Goal: Task Accomplishment & Management: Complete application form

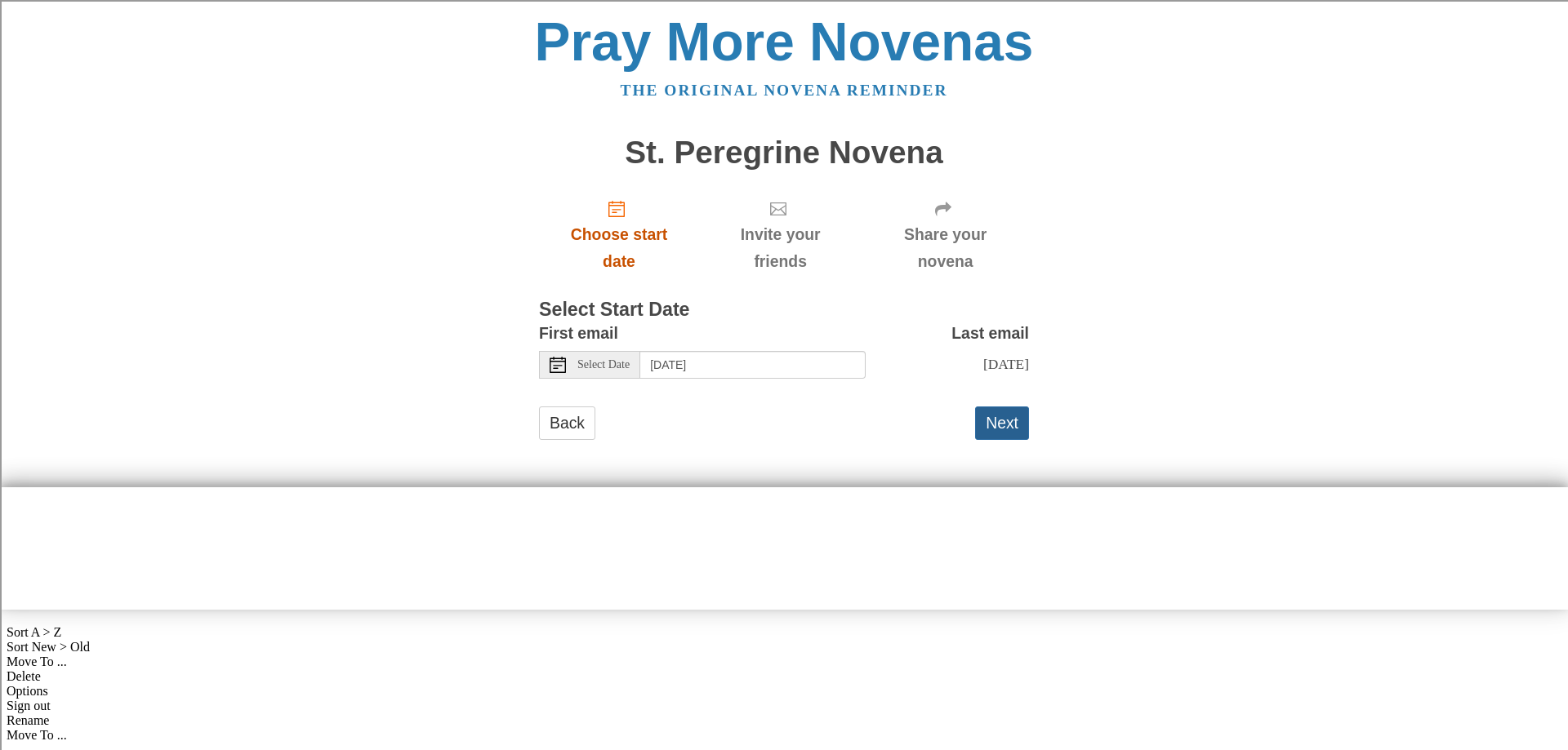
click at [997, 419] on button "Next" at bounding box center [1002, 423] width 54 height 34
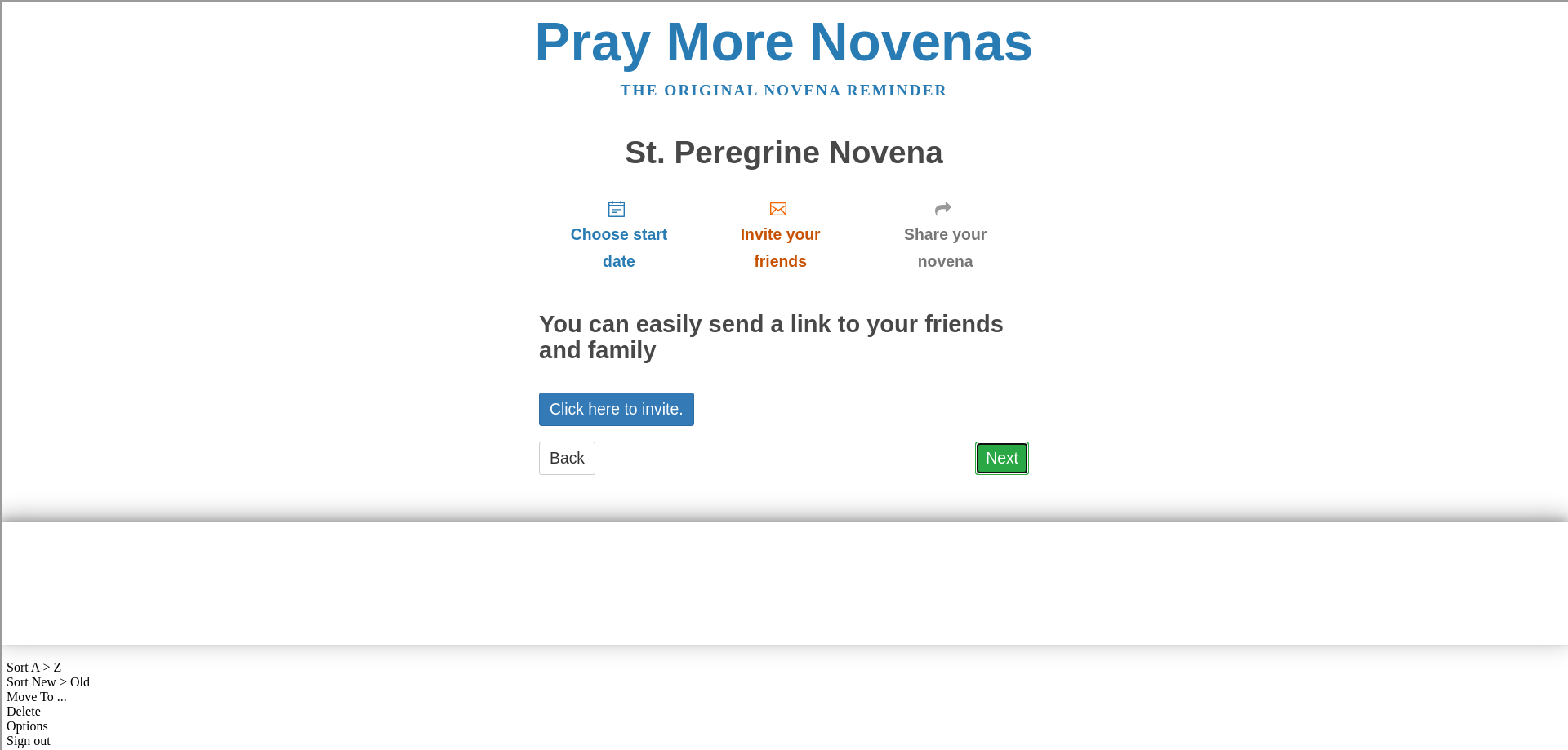
click at [1006, 460] on link "Next" at bounding box center [1002, 458] width 54 height 34
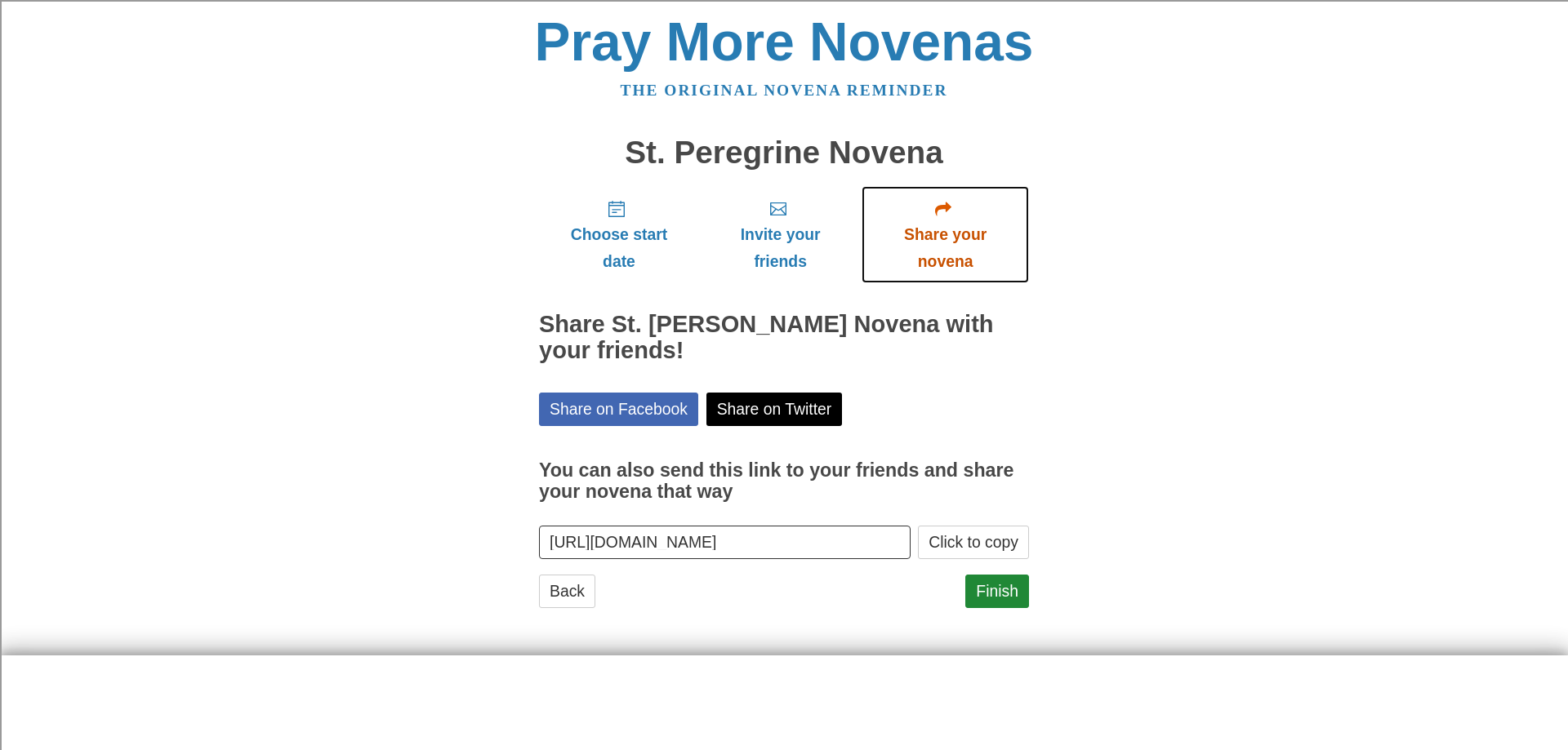
click at [941, 235] on span "Share your novena" at bounding box center [945, 248] width 135 height 54
